Goal: Register for event/course: Sign up to attend an event or enroll in a course

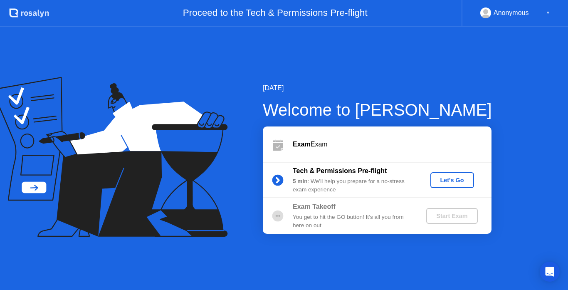
click at [453, 177] on div "Let's Go" at bounding box center [451, 180] width 37 height 7
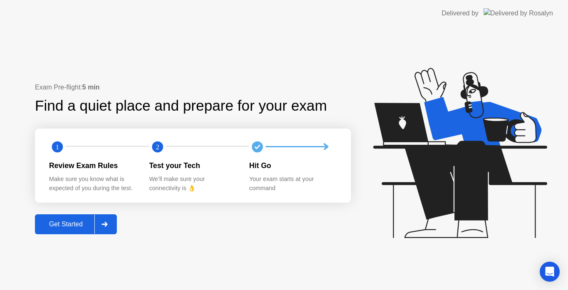
click at [77, 224] on div "Get Started" at bounding box center [65, 223] width 57 height 7
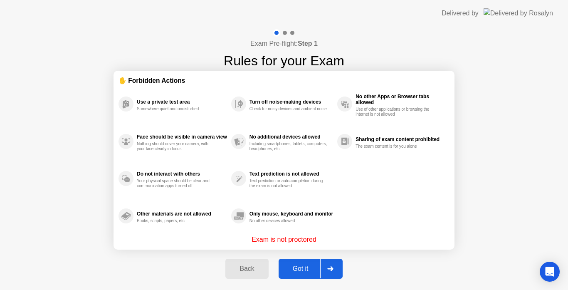
click at [307, 265] on div "Got it" at bounding box center [300, 268] width 39 height 7
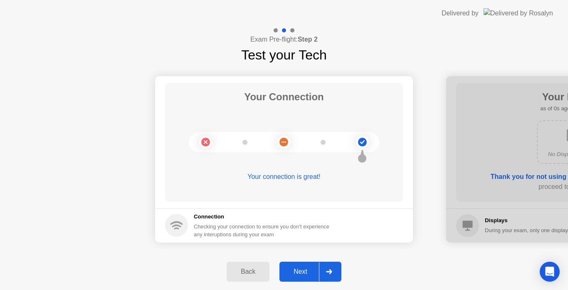
click at [307, 263] on button "Next" at bounding box center [310, 271] width 62 height 20
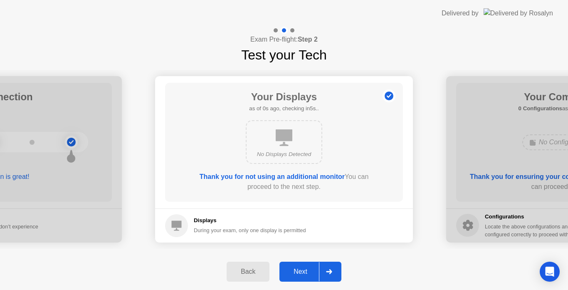
click at [305, 269] on div "Next" at bounding box center [300, 271] width 37 height 7
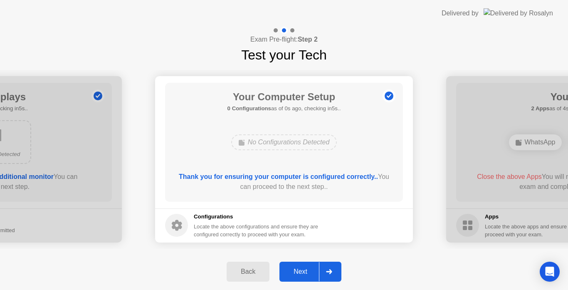
click at [305, 269] on div "Next" at bounding box center [300, 271] width 37 height 7
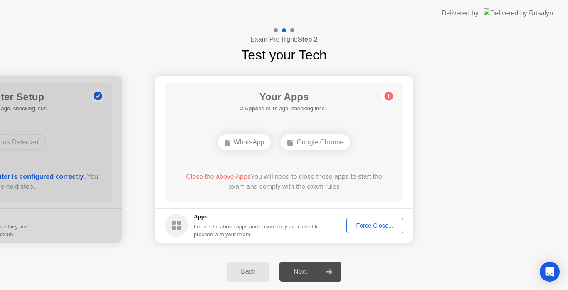
click at [370, 222] on div "Force Close..." at bounding box center [374, 225] width 51 height 7
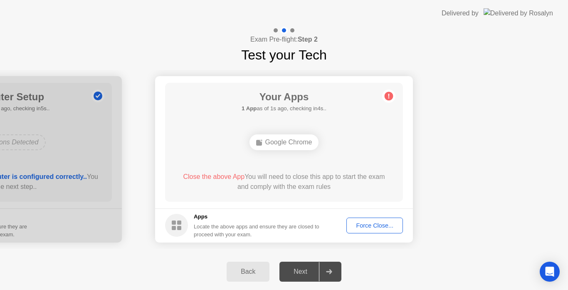
click at [371, 224] on div "Force Close..." at bounding box center [374, 225] width 51 height 7
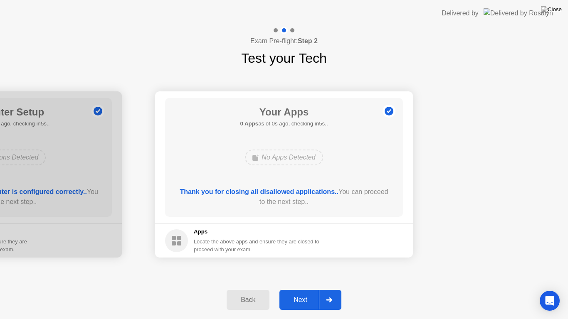
click at [297, 289] on div "Next" at bounding box center [300, 299] width 37 height 7
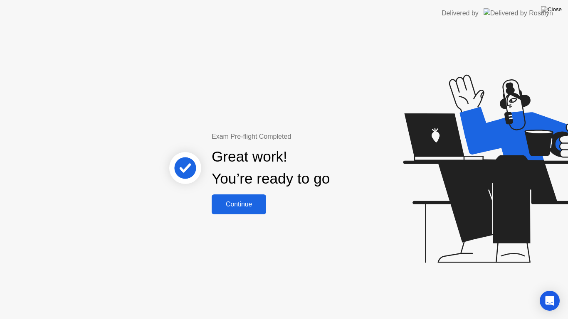
click at [236, 201] on div "Continue" at bounding box center [238, 204] width 49 height 7
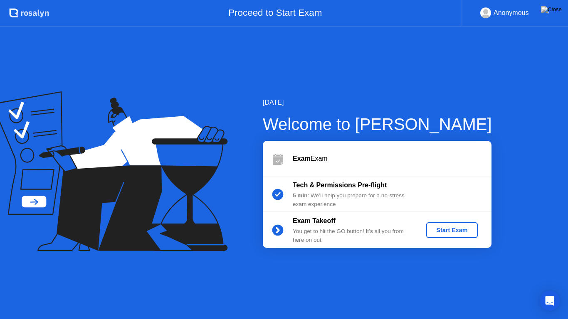
click at [443, 225] on button "Start Exam" at bounding box center [451, 230] width 51 height 16
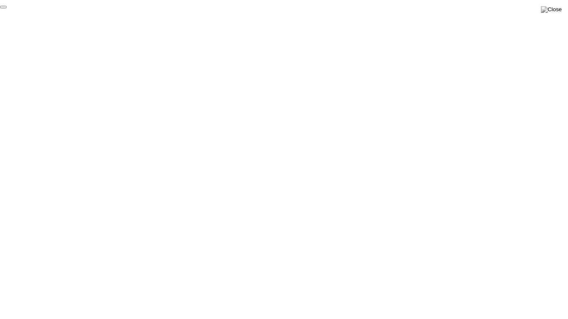
click div "End Proctoring Session"
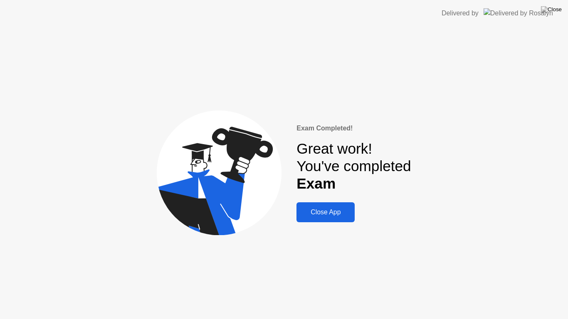
click at [347, 213] on div "Close App" at bounding box center [325, 212] width 53 height 7
